Goal: Information Seeking & Learning: Find specific fact

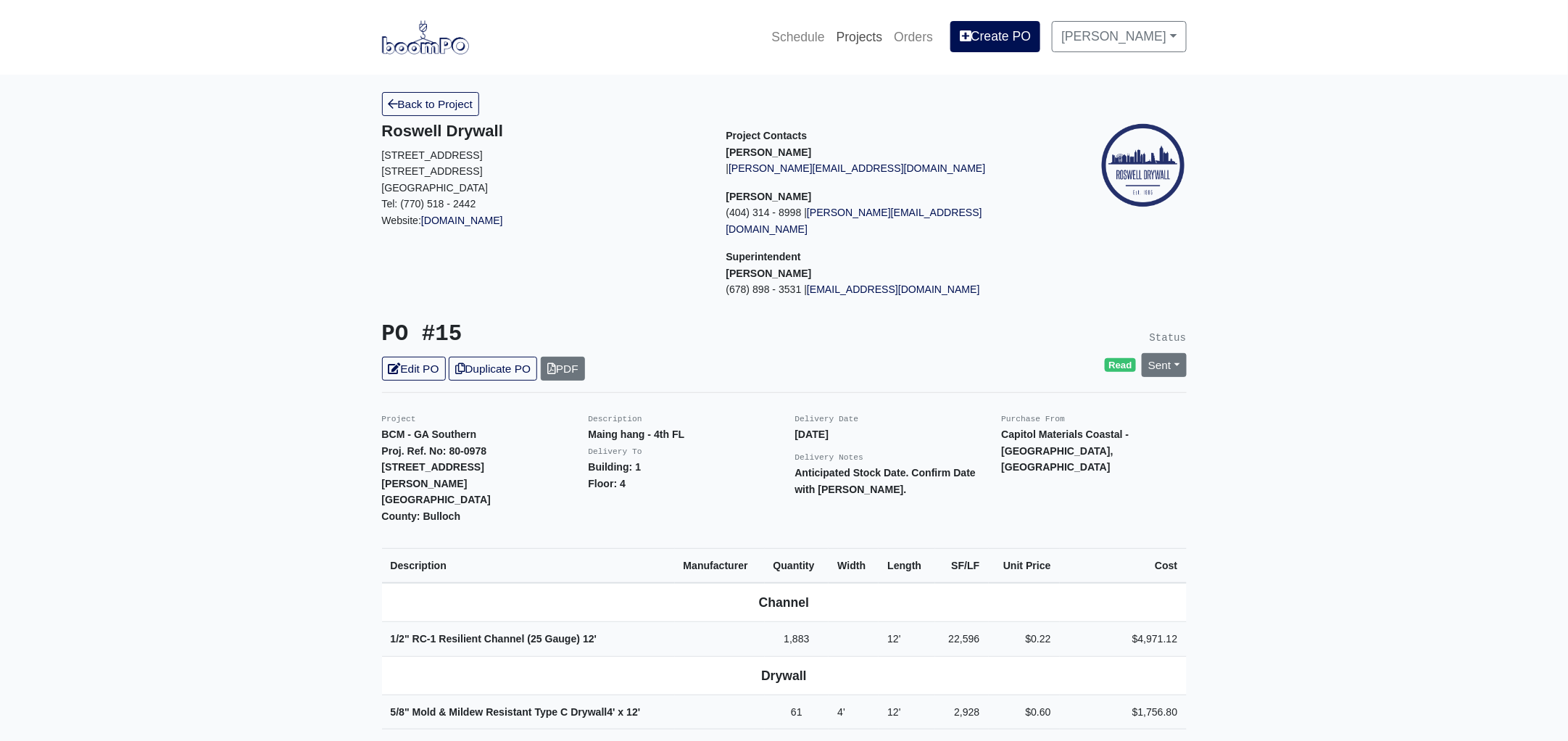
click at [869, 38] on link "Projects" at bounding box center [859, 37] width 58 height 32
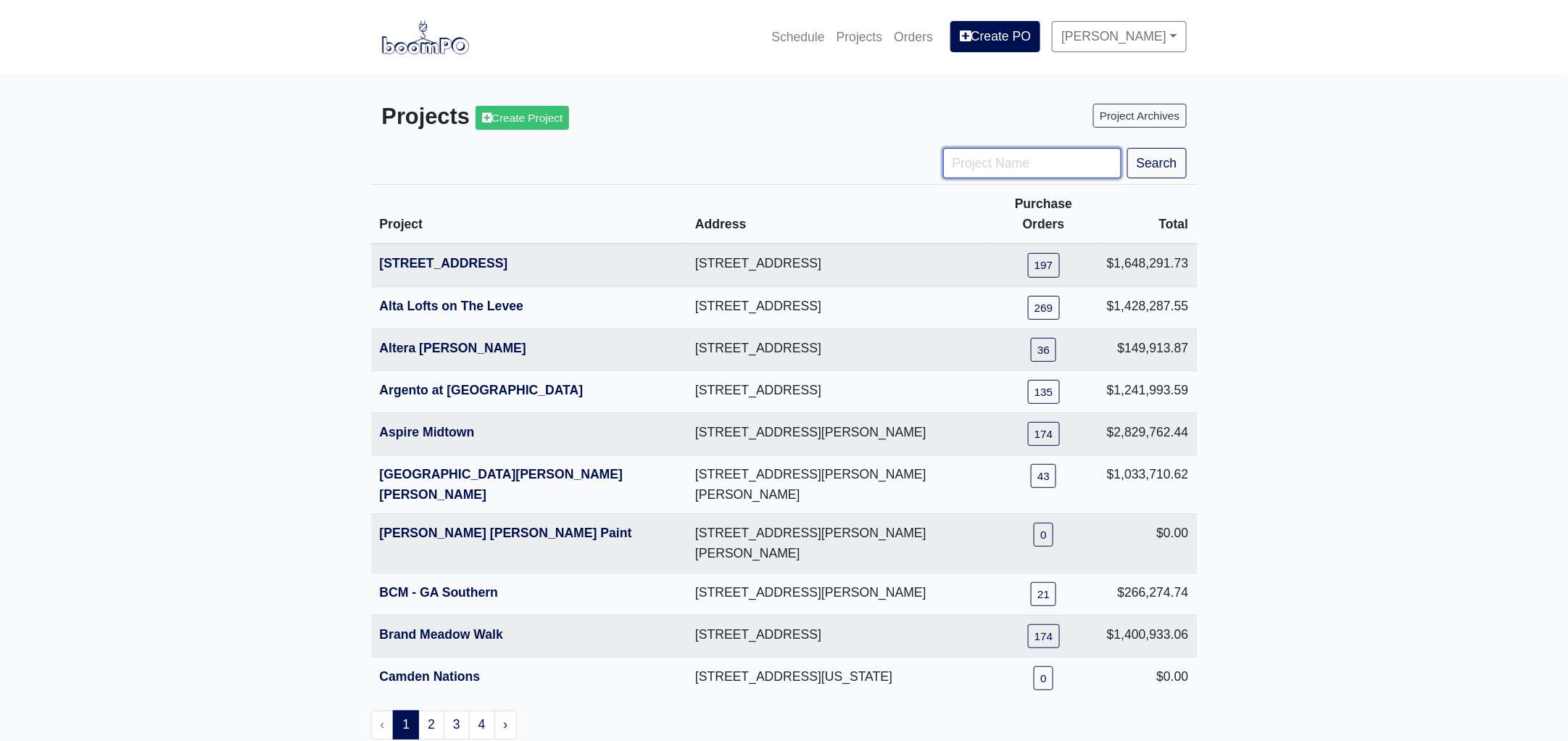
click at [974, 168] on input "Project Name" at bounding box center [1032, 163] width 179 height 30
type input "galla"
click at [1127, 148] on button "Search" at bounding box center [1157, 163] width 59 height 30
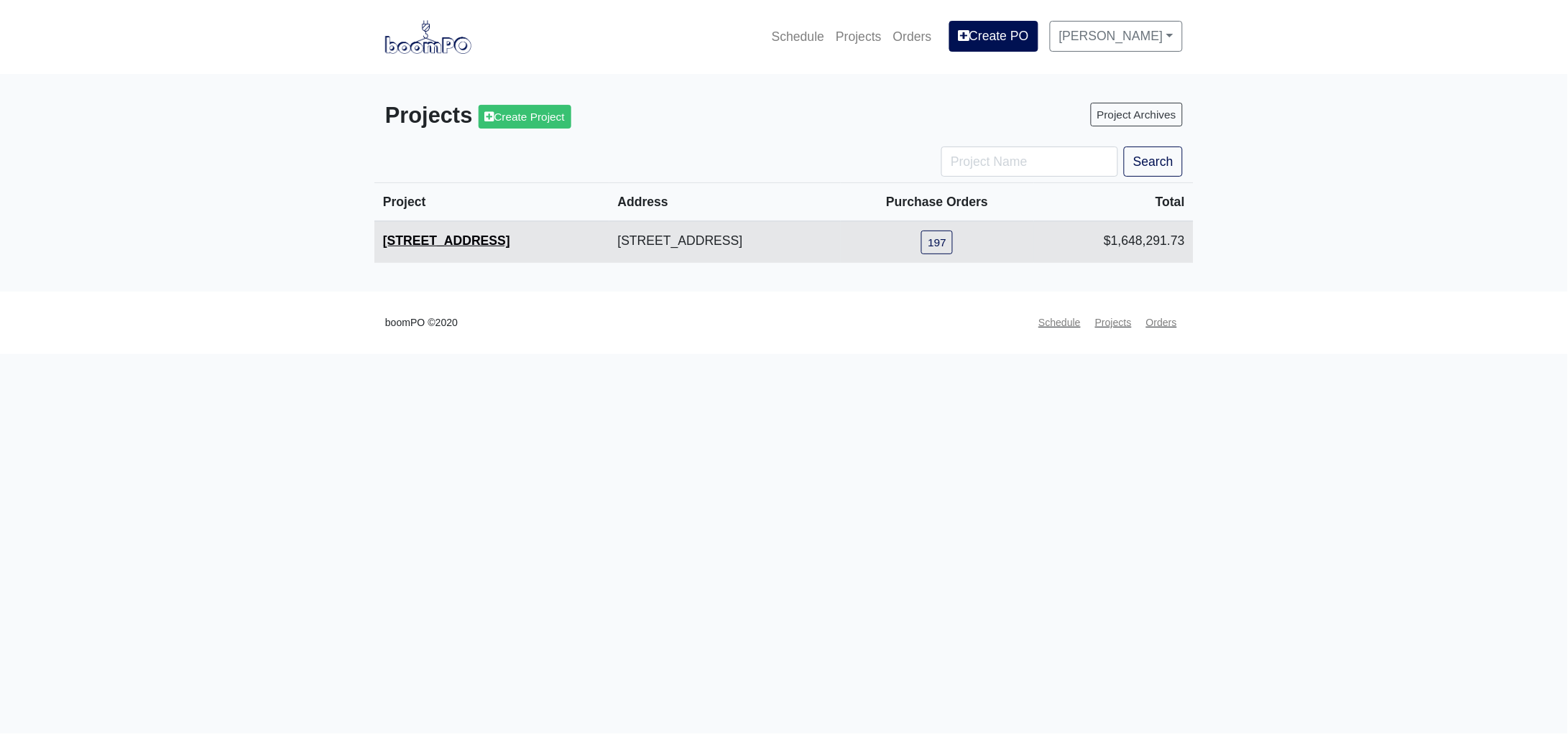
click at [457, 237] on link "[STREET_ADDRESS]" at bounding box center [447, 240] width 128 height 14
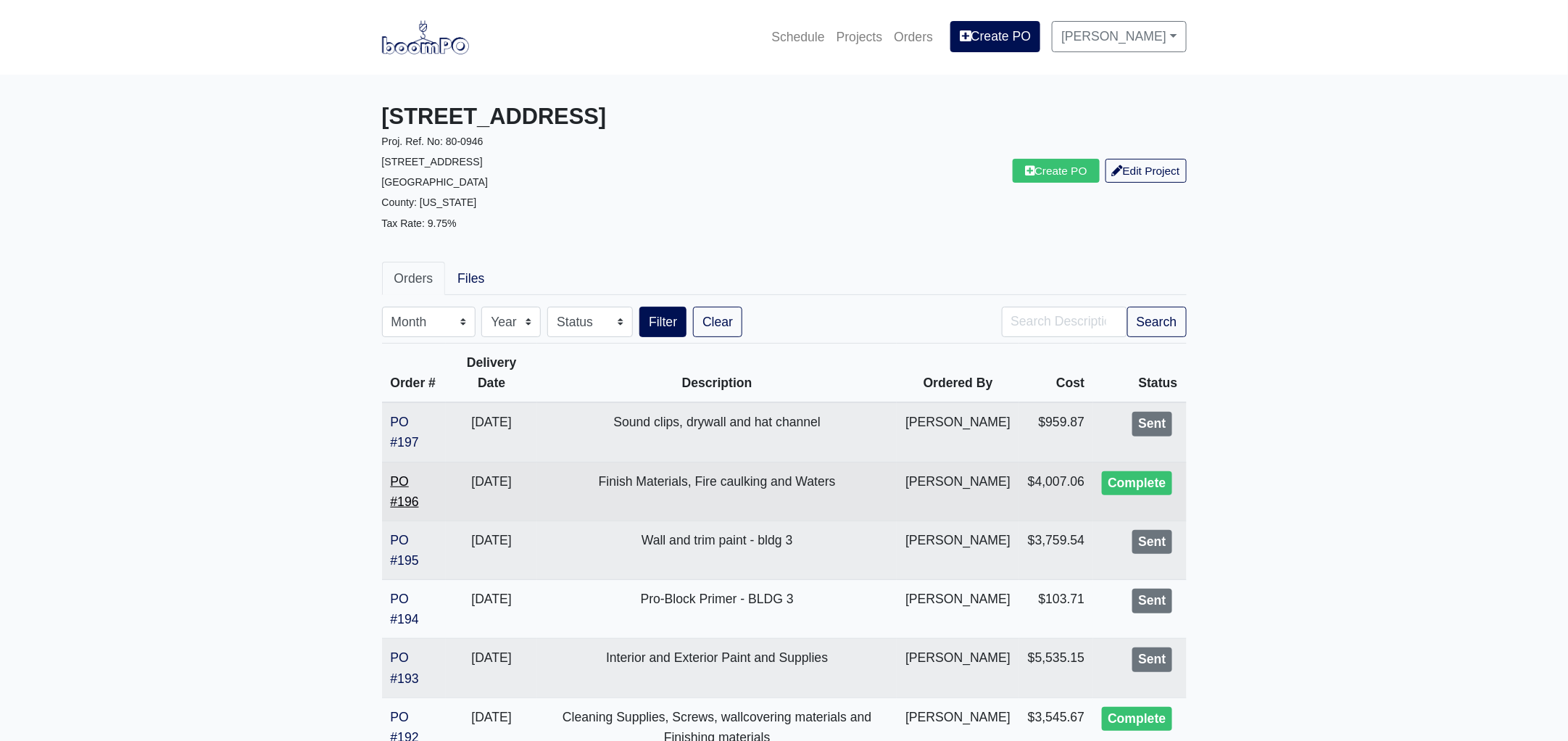
click at [406, 497] on link "PO #196" at bounding box center [404, 491] width 28 height 35
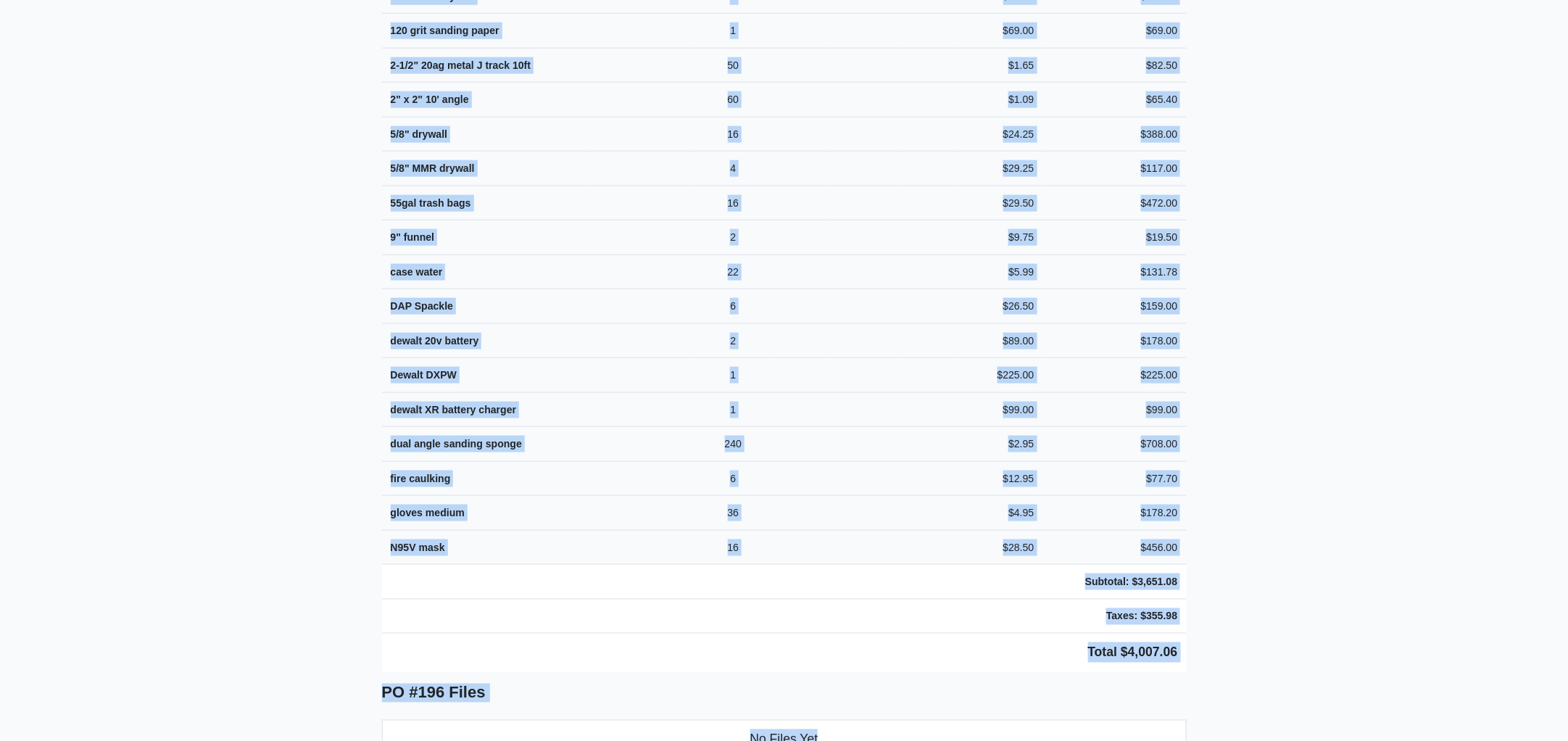
scroll to position [659, 0]
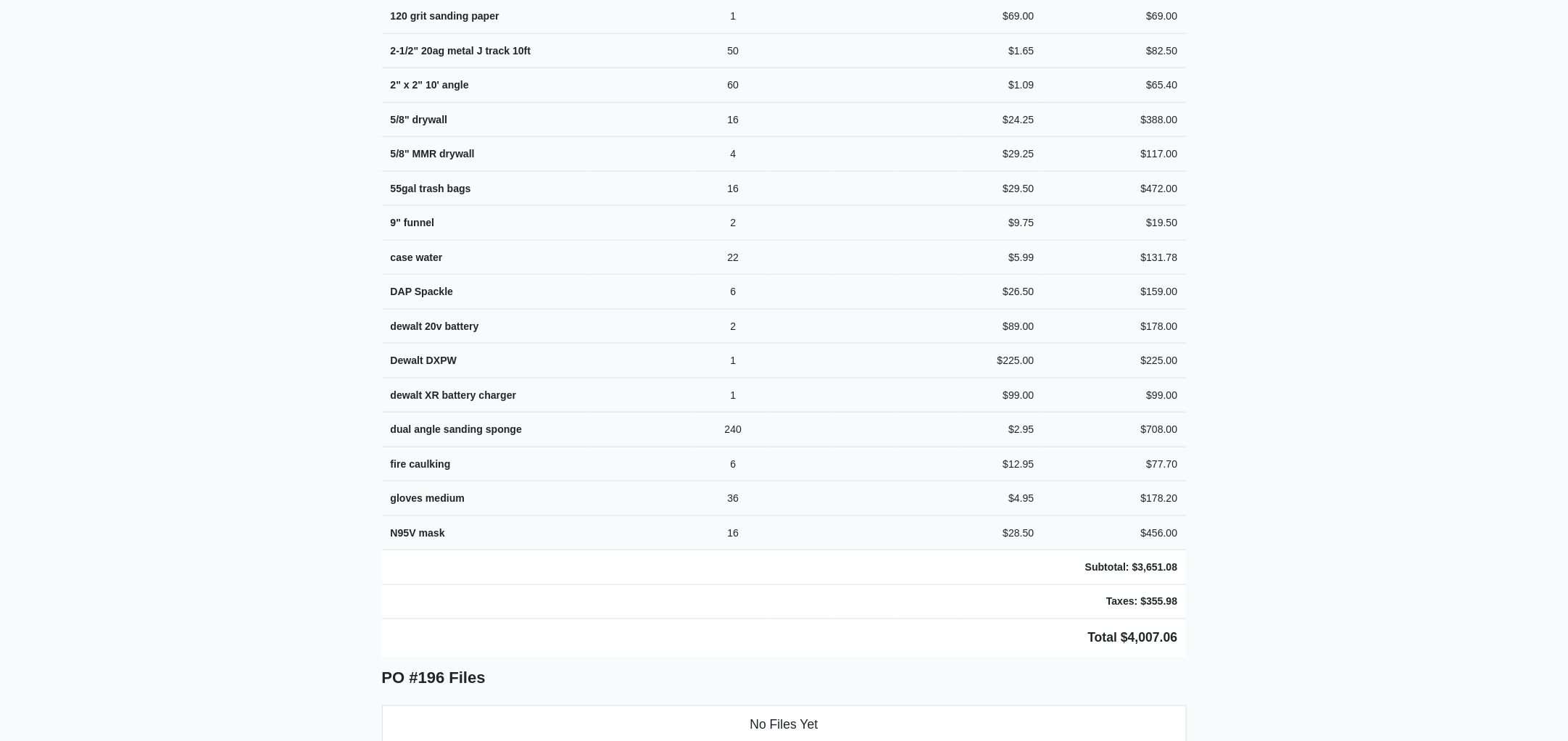
drag, startPoint x: 375, startPoint y: 35, endPoint x: 1339, endPoint y: 621, distance: 1128.1
click at [1339, 621] on main "Back to Project Roswell Drywall [STREET_ADDRESS] Tel: (770) 518 - 2442 Website:…" at bounding box center [784, 395] width 1568 height 1958
copy div "Project 1401 Gallatin Pike Proj. Ref. No: 80-0946 1401 Gallatin Pike N Madison,…"
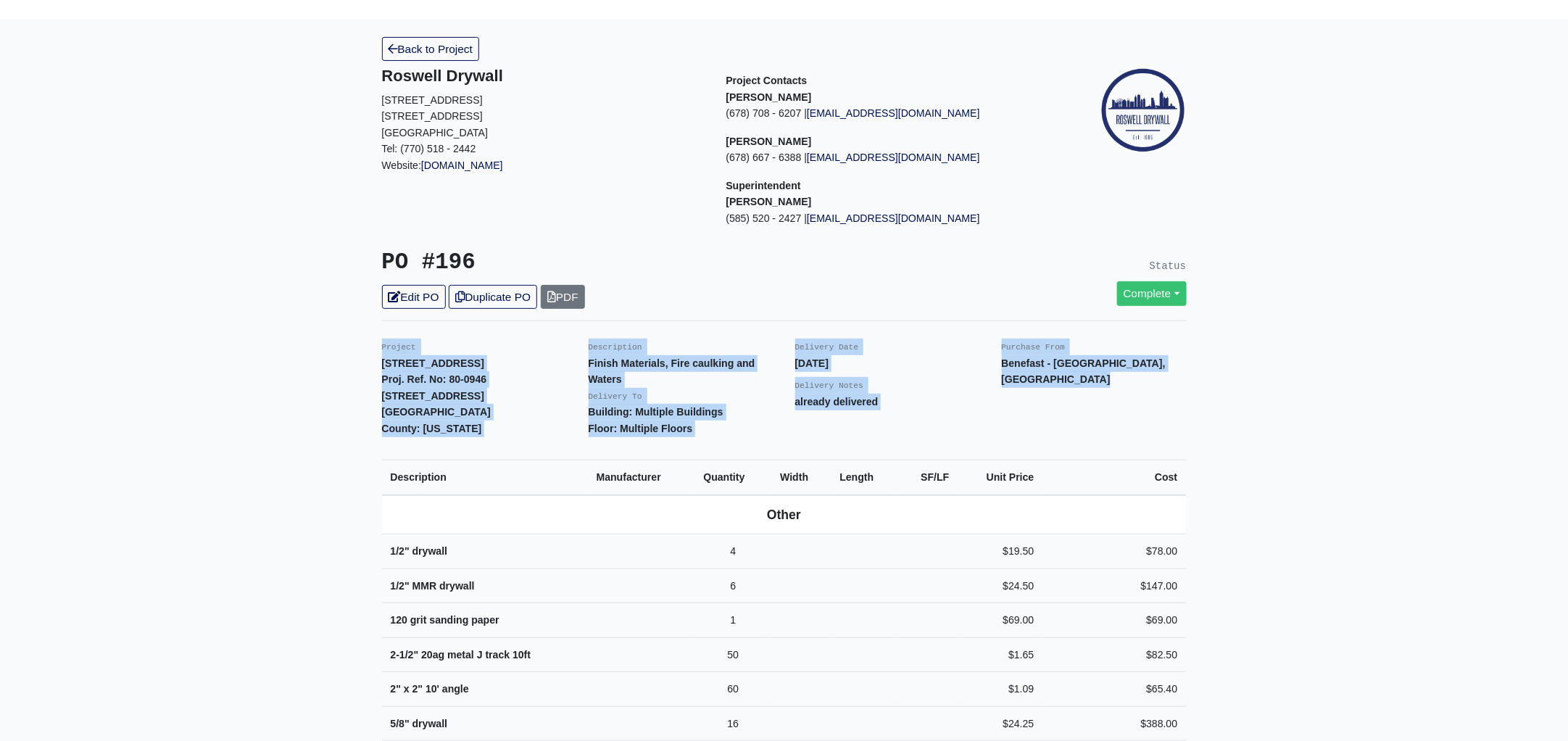
scroll to position [0, 0]
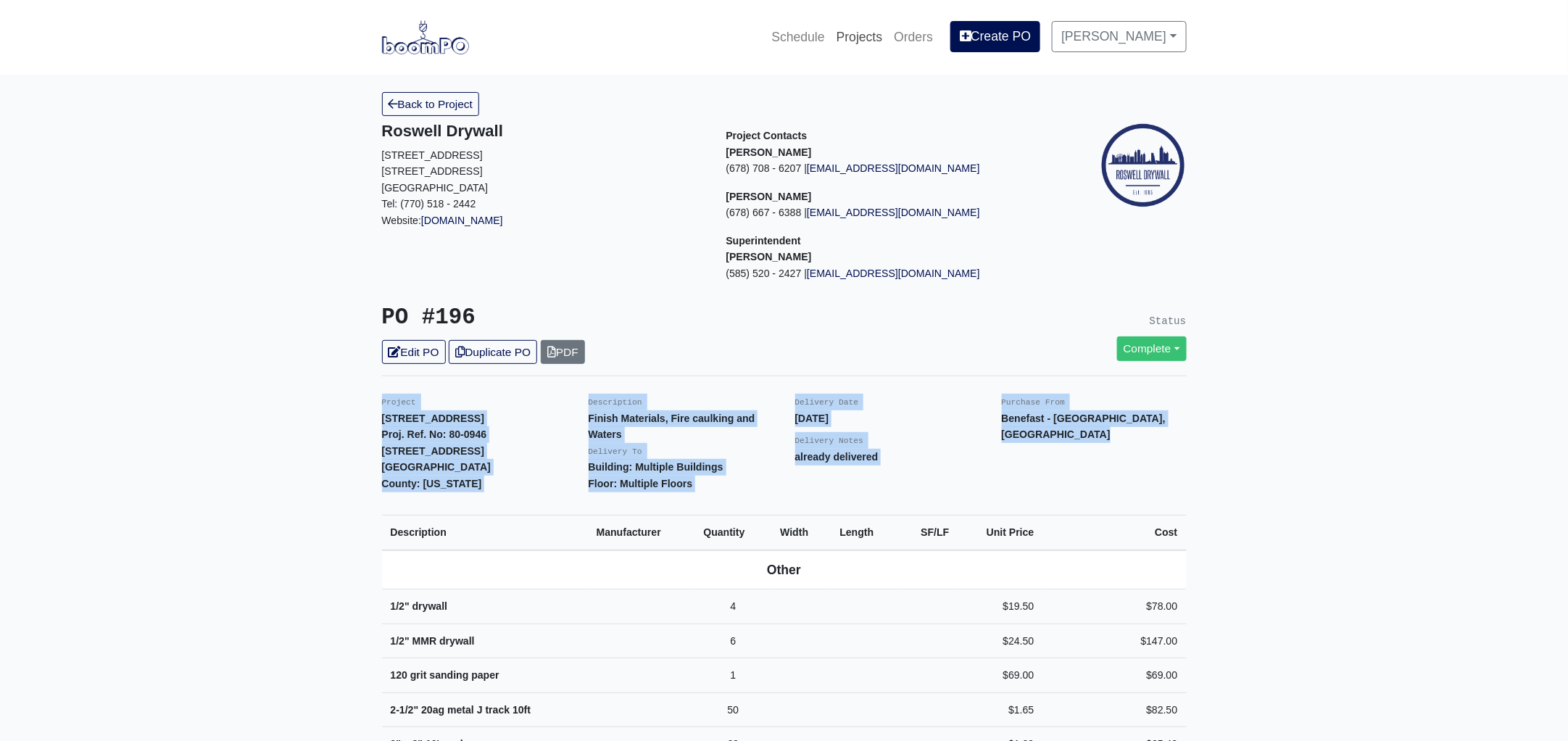
click at [889, 37] on link "Projects" at bounding box center [859, 37] width 58 height 32
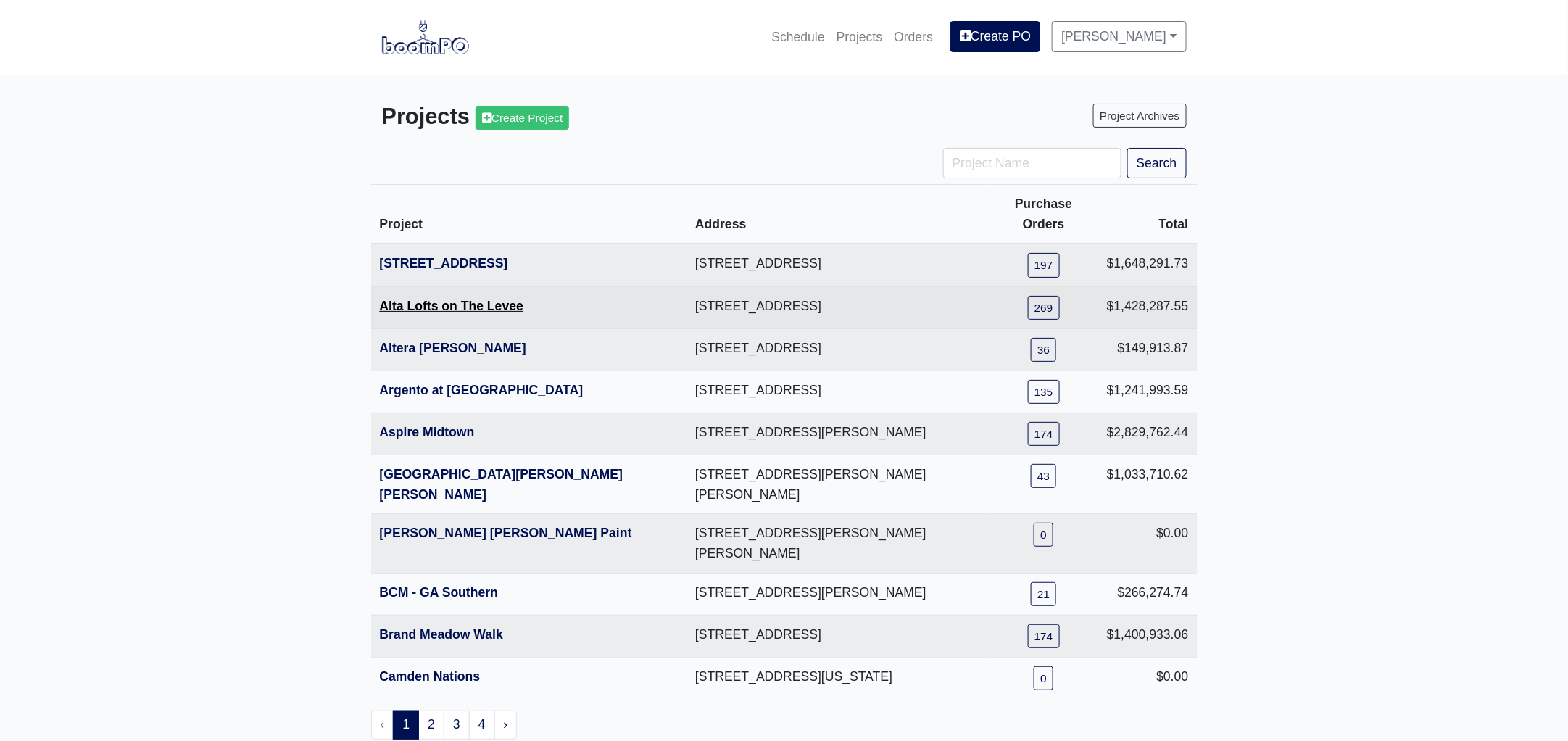
click at [441, 299] on link "Alta Lofts on The Levee" at bounding box center [452, 306] width 144 height 14
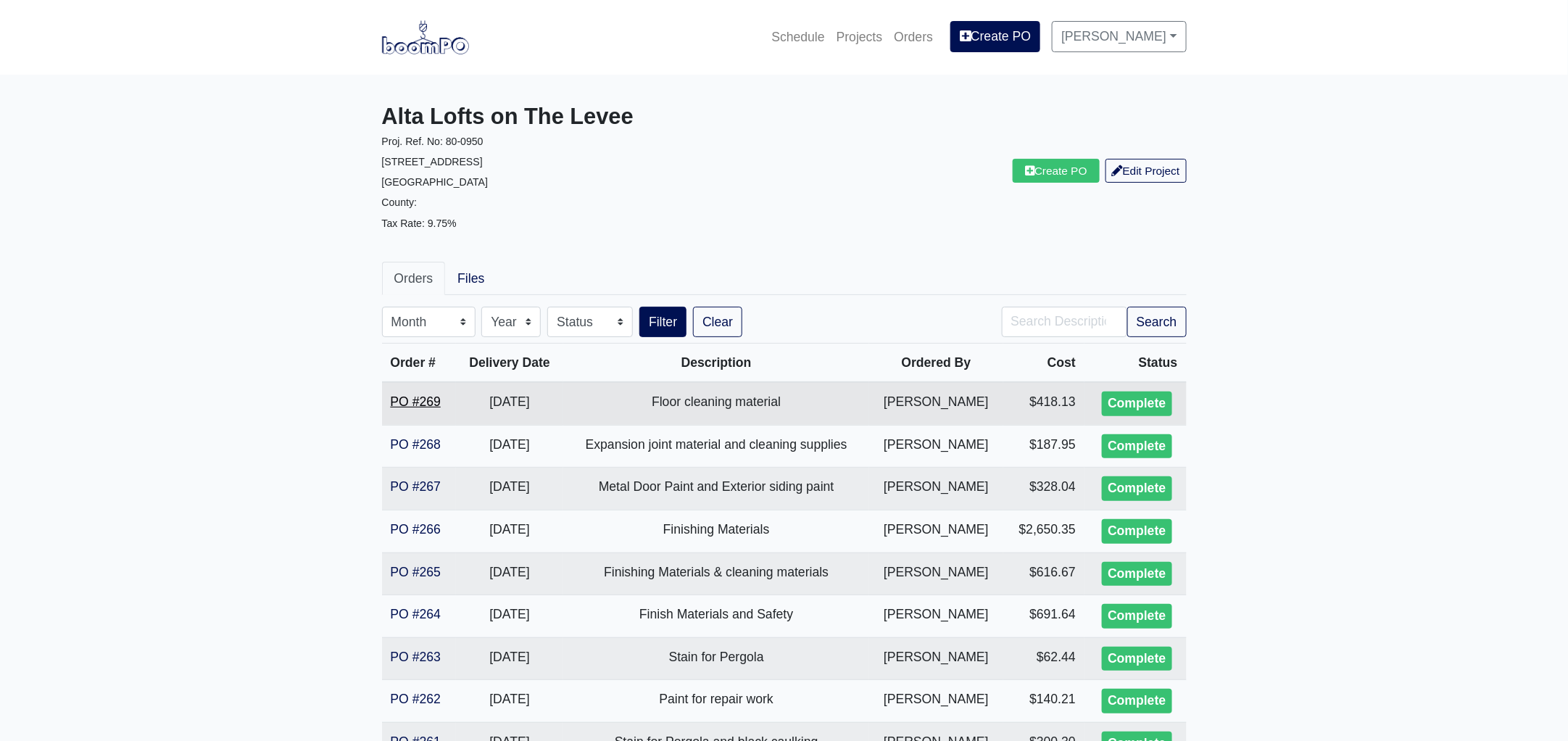
click at [420, 401] on link "PO #269" at bounding box center [415, 401] width 50 height 14
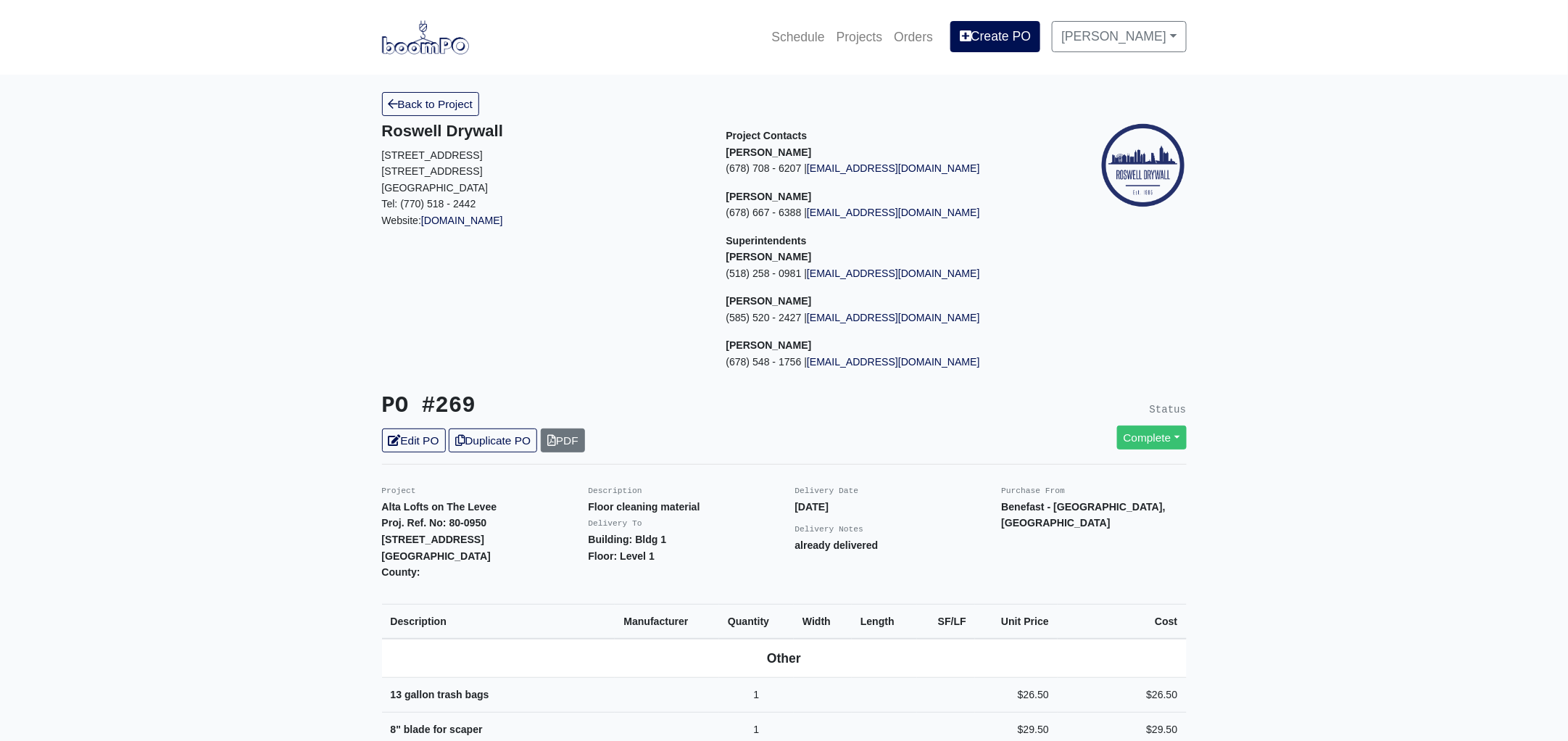
scroll to position [362, 0]
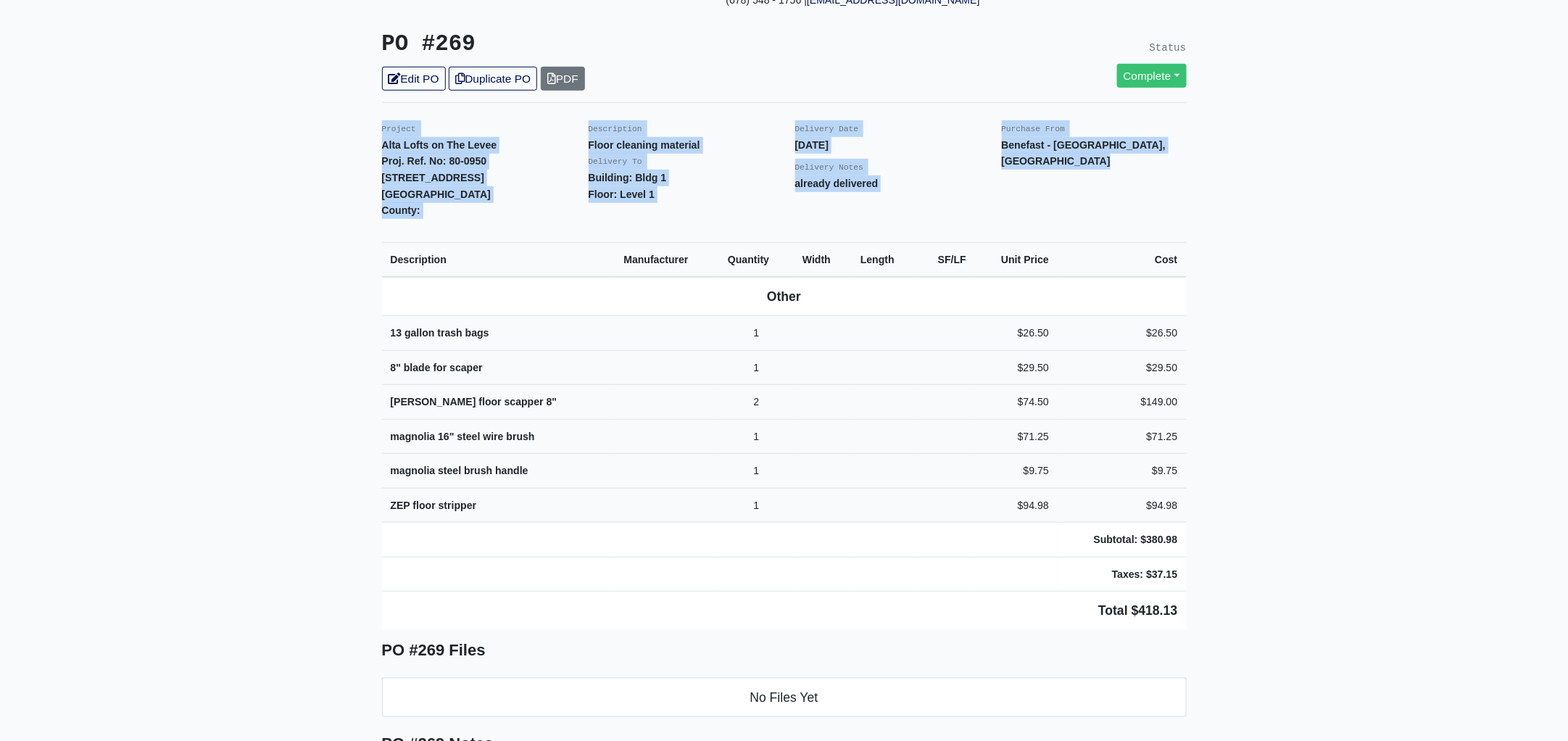
drag, startPoint x: 379, startPoint y: 124, endPoint x: 1218, endPoint y: 564, distance: 947.4
click at [1218, 564] on main "Back to Project Roswell Drywall 7000 Peachtree Dunwoody Rd NE Building 5, Suite…" at bounding box center [784, 529] width 1568 height 1633
copy div "Project Alta Lofts on The Levee Proj. Ref. No: 80-0950 210 Cumberland Bend Road…"
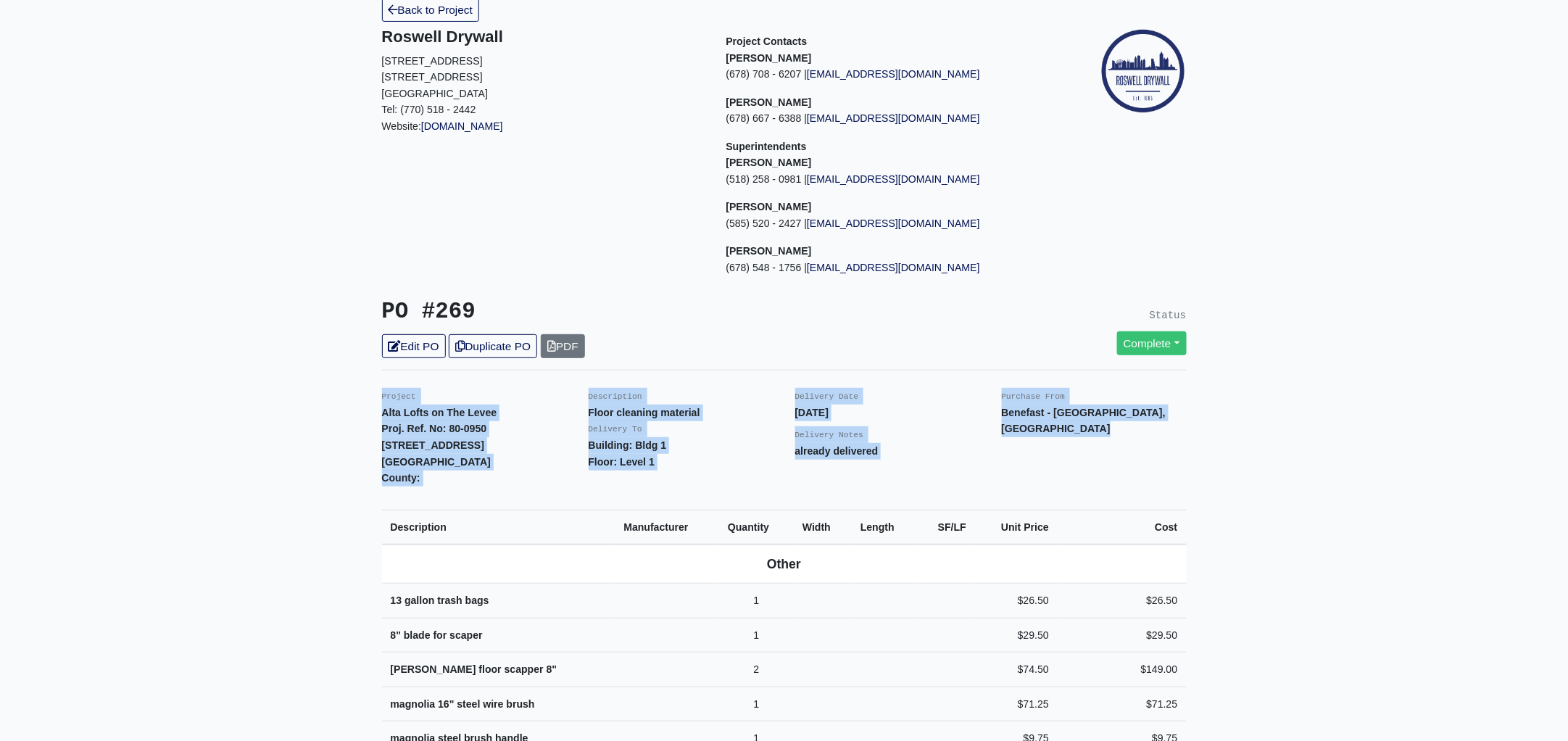
scroll to position [0, 0]
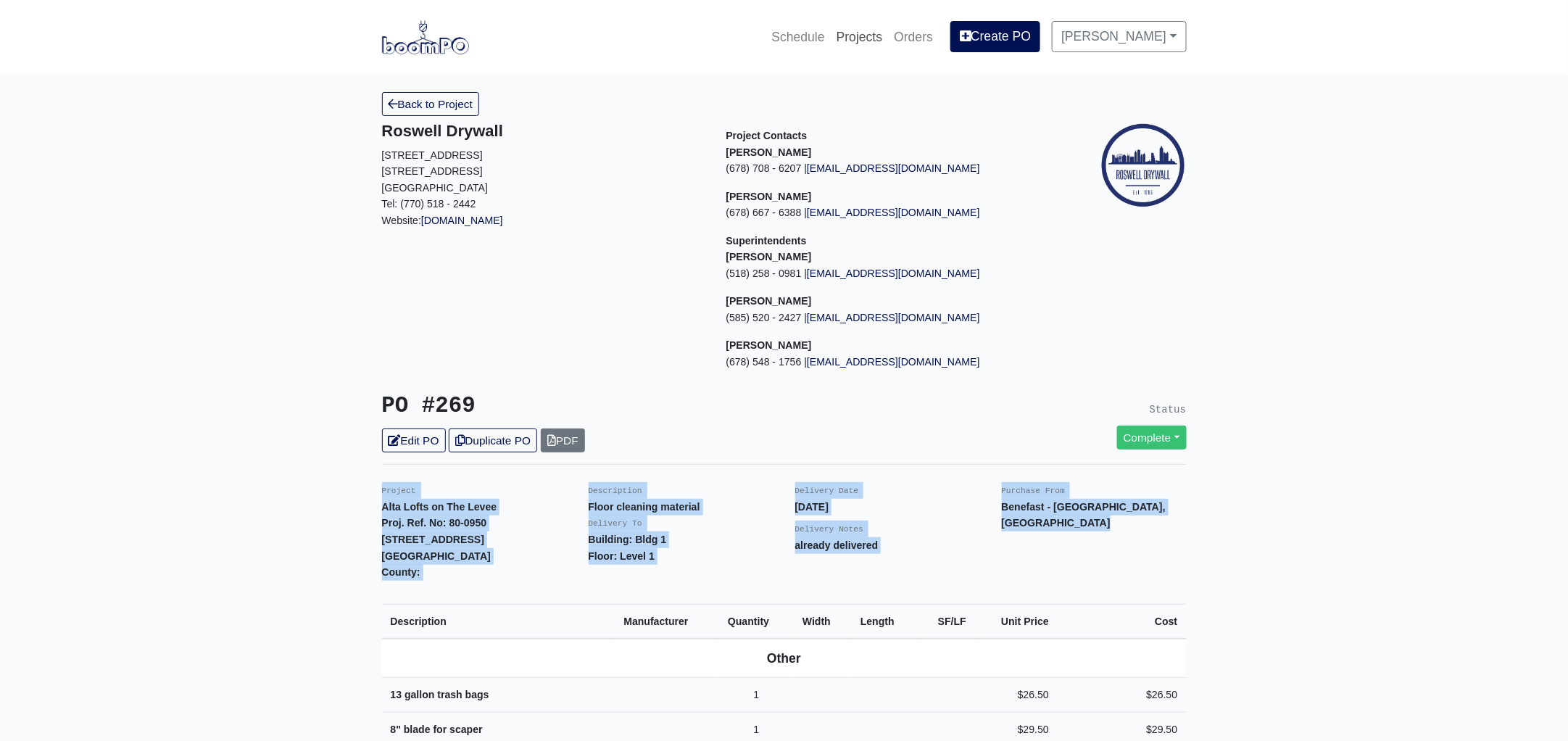
click at [874, 41] on link "Projects" at bounding box center [859, 37] width 58 height 32
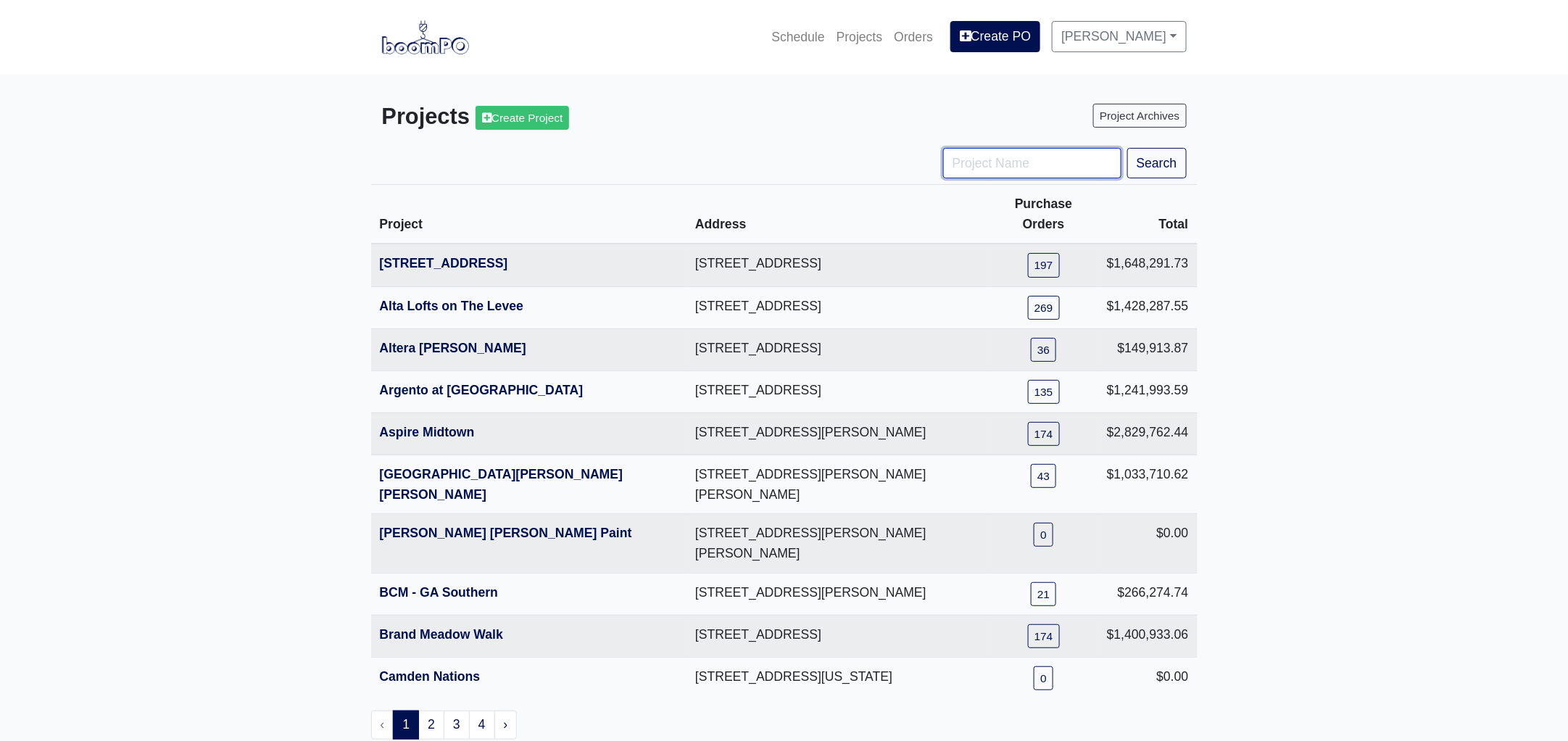
click at [975, 177] on input "Project Name" at bounding box center [1032, 163] width 179 height 30
type input "smy"
click at [1127, 148] on button "Search" at bounding box center [1157, 163] width 59 height 30
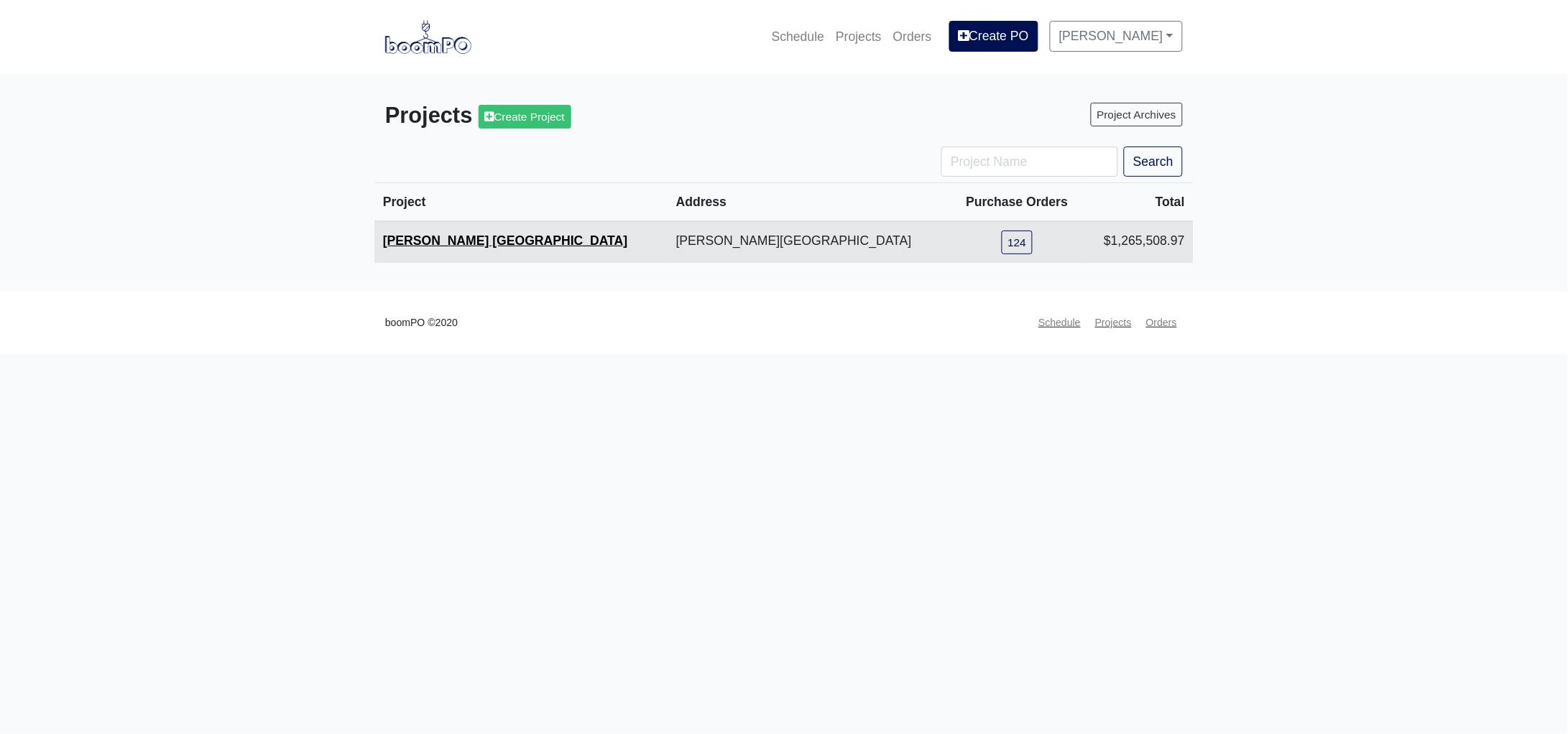
click at [463, 239] on link "[PERSON_NAME] [GEOGRAPHIC_DATA]" at bounding box center [504, 240] width 244 height 14
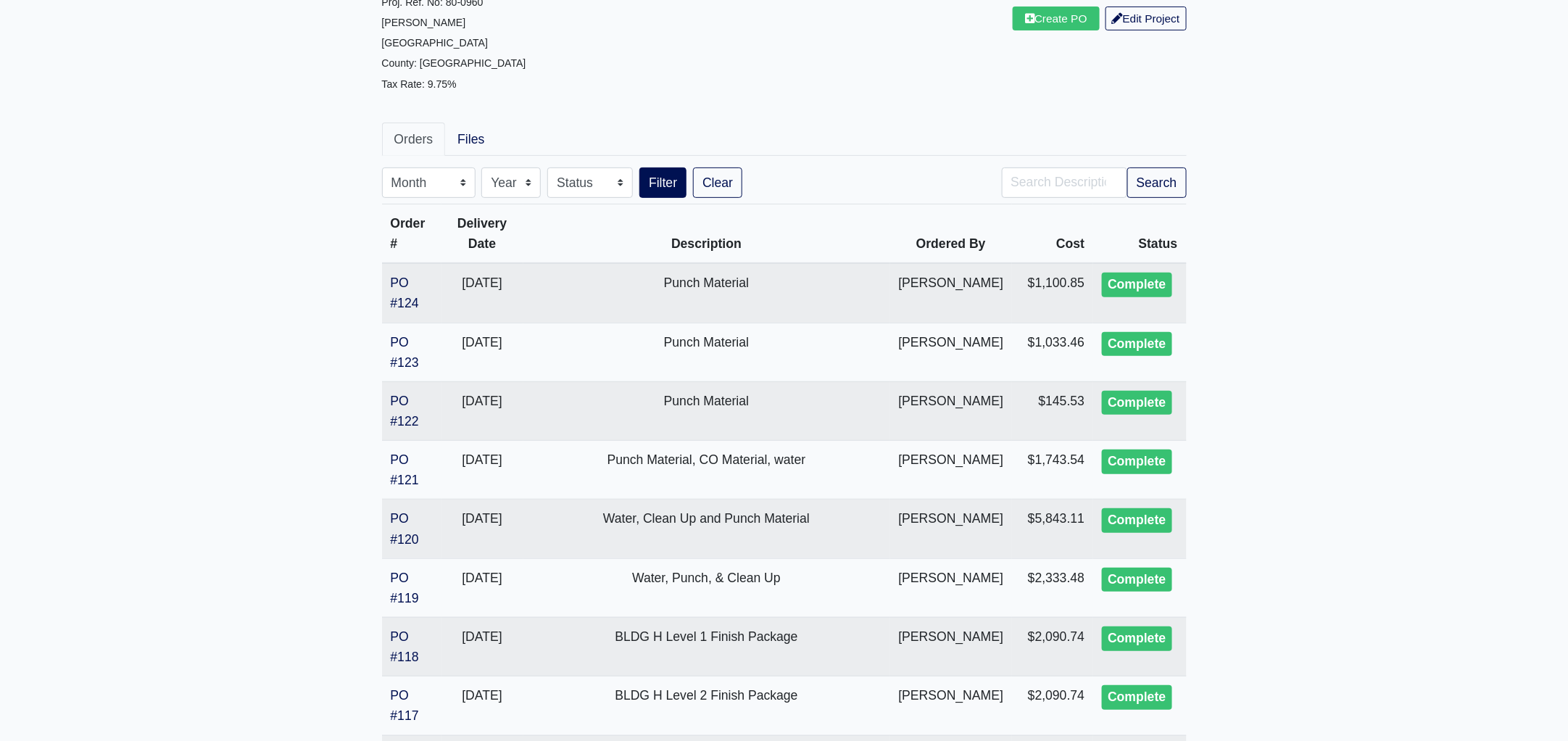
scroll to position [180, 0]
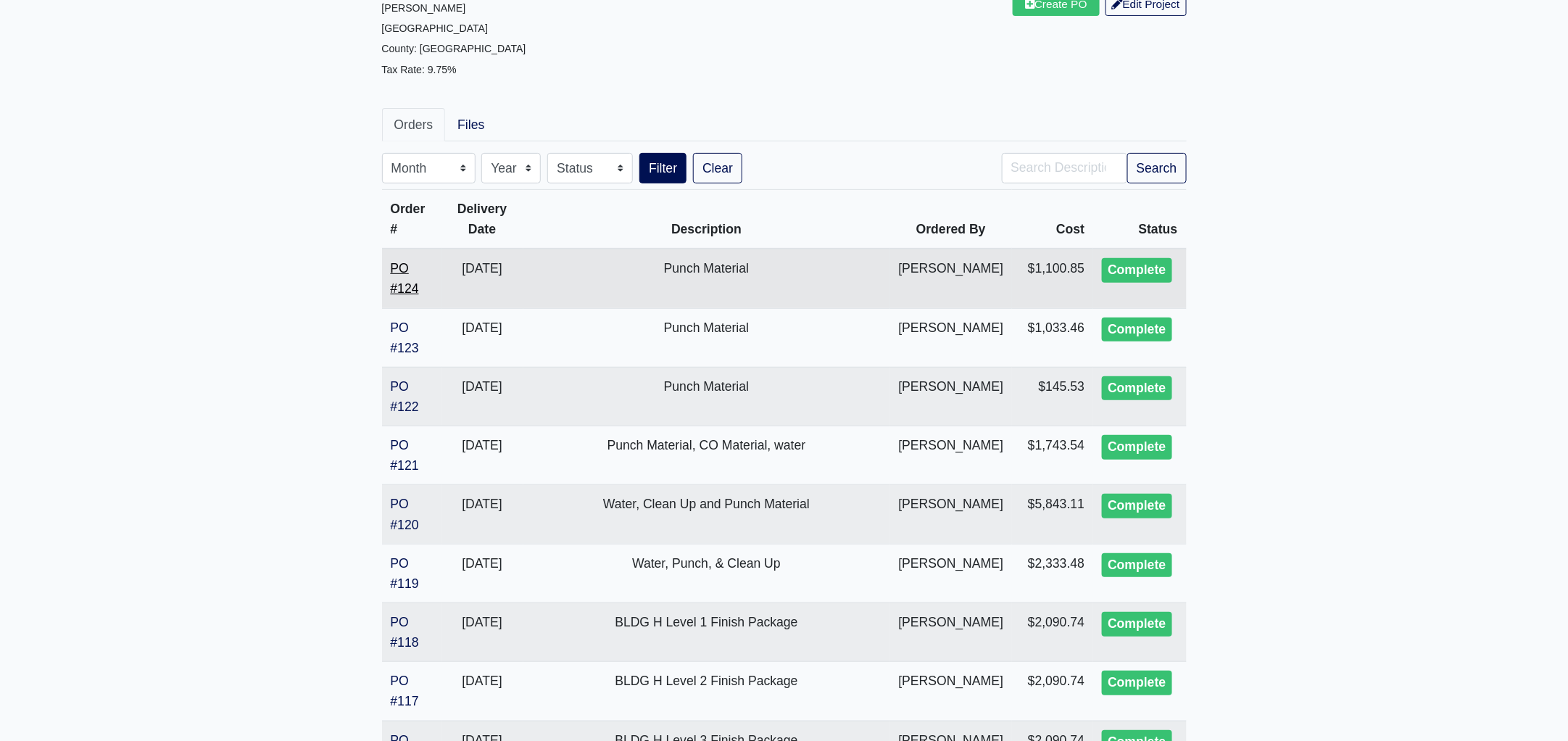
click at [406, 261] on link "PO #124" at bounding box center [404, 278] width 28 height 35
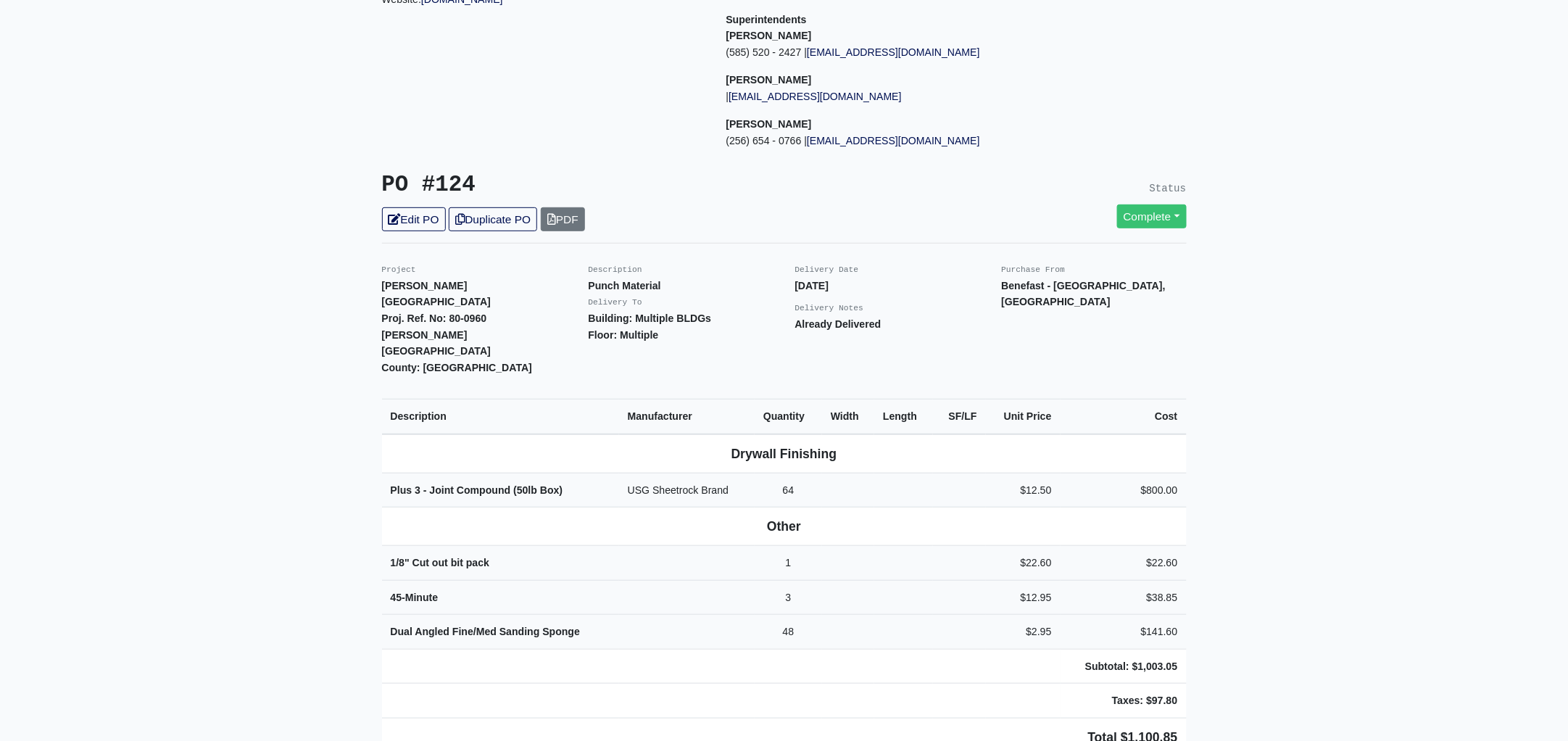
scroll to position [362, 0]
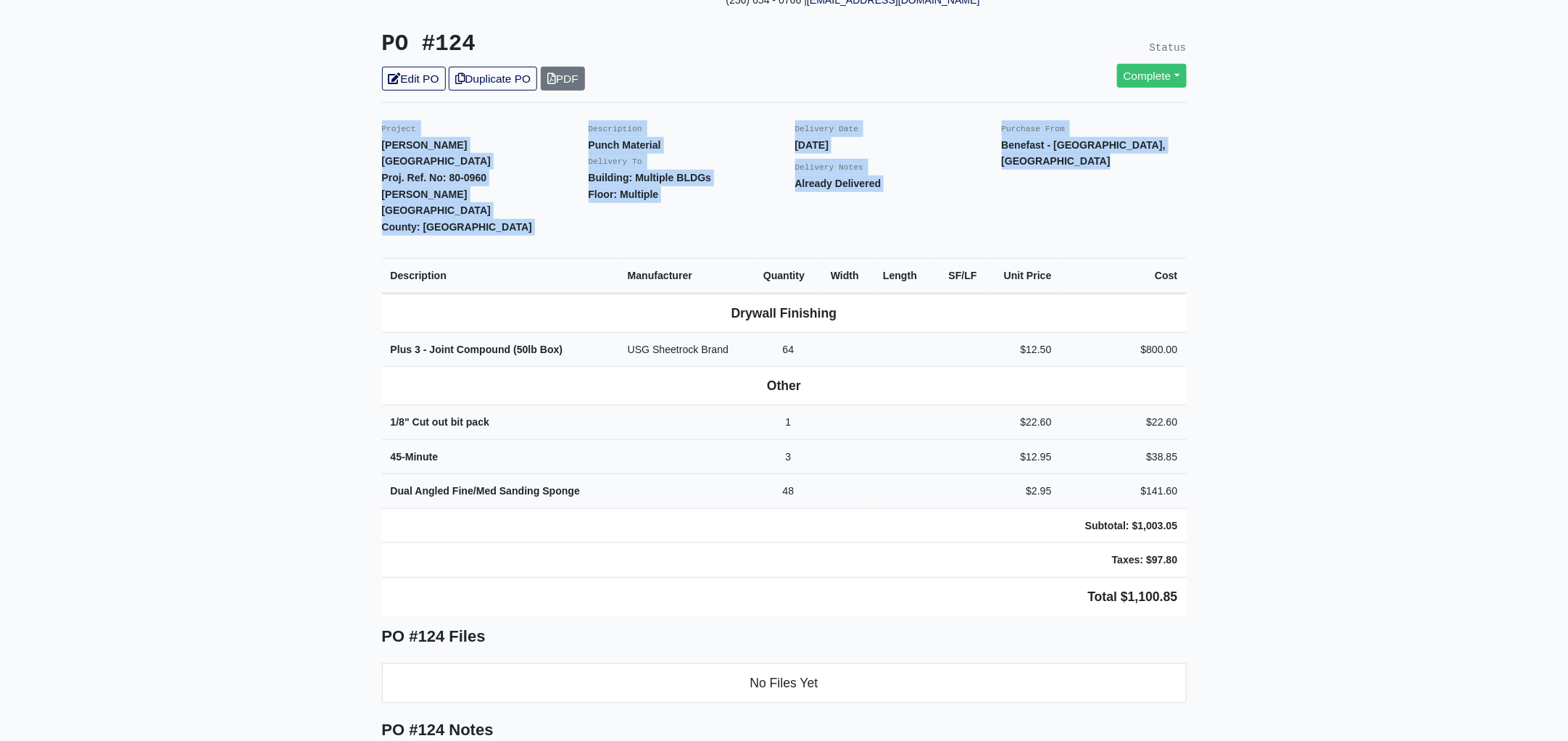
drag, startPoint x: 373, startPoint y: 125, endPoint x: 1299, endPoint y: 578, distance: 1030.9
click at [1299, 578] on main "Back to Project Roswell Drywall [STREET_ADDRESS] Tel: (770) 518 - 2442 Website:…" at bounding box center [784, 522] width 1568 height 1618
copy div "Project [PERSON_NAME] Smyrna Proj. Ref. No: [STREET_ADDRESS][PERSON_NAME]: [GEO…"
